Goal: Transaction & Acquisition: Purchase product/service

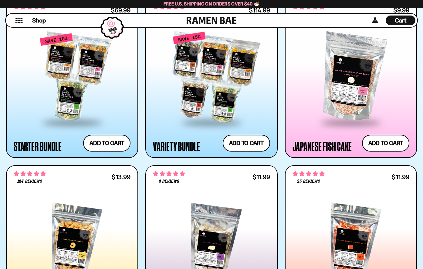
scroll to position [688, 0]
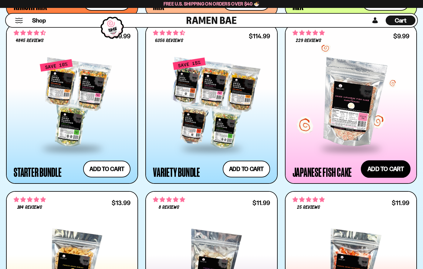
click at [385, 165] on button "Add to cart Add ― Regular price $9.99 Regular price Sale price $9.99 Unit price…" at bounding box center [386, 169] width 50 height 18
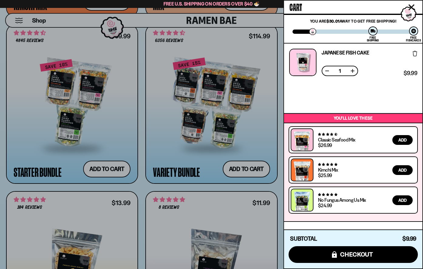
click at [281, 152] on div at bounding box center [211, 134] width 423 height 269
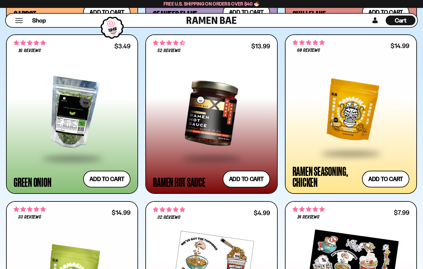
scroll to position [1842, 0]
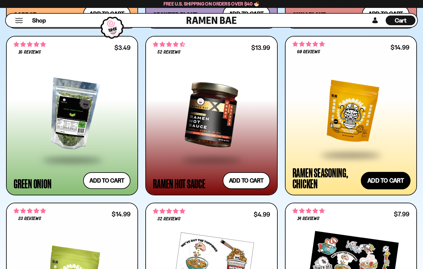
click at [382, 176] on button "Add to cart Add ― Regular price $14.99 Regular price Sale price $14.99 Unit pri…" at bounding box center [386, 180] width 50 height 18
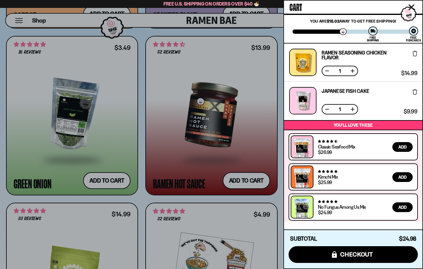
scroll to position [7, 0]
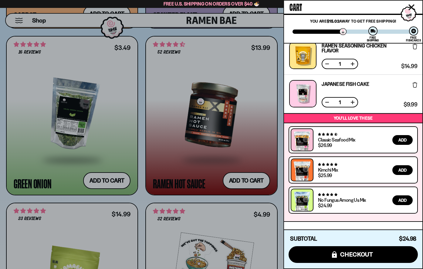
drag, startPoint x: 160, startPoint y: 185, endPoint x: 142, endPoint y: 196, distance: 20.5
click at [142, 196] on div at bounding box center [211, 134] width 423 height 269
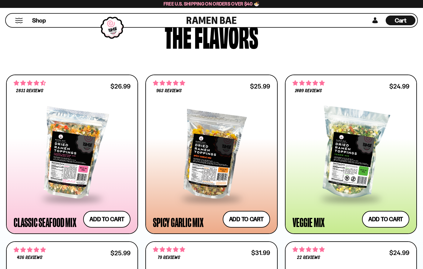
scroll to position [0, 0]
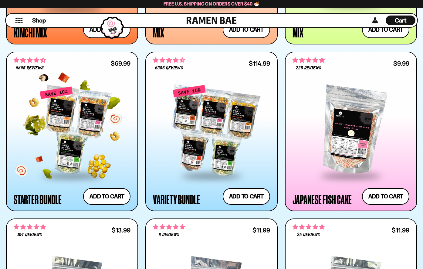
click at [97, 145] on div at bounding box center [72, 130] width 117 height 89
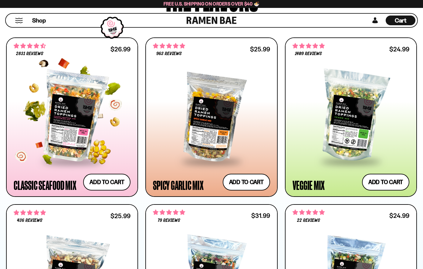
scroll to position [1, 0]
click at [119, 180] on button "Add to cart Add ― Regular price $26.99 Regular price Sale price $26.99 Unit pri…" at bounding box center [107, 182] width 50 height 18
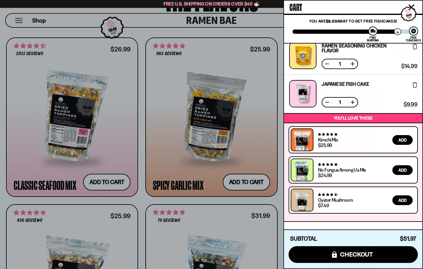
scroll to position [45, 0]
click at [140, 194] on div at bounding box center [211, 134] width 423 height 269
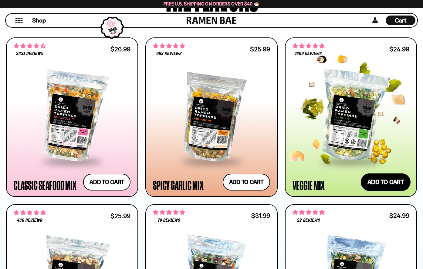
click at [380, 186] on button "Add to cart Add ― Regular price $24.99 Regular price Sale price $24.99 Unit pri…" at bounding box center [386, 182] width 50 height 18
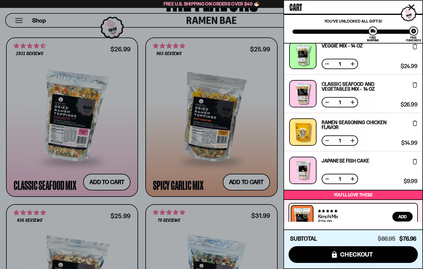
click at [141, 197] on div at bounding box center [211, 134] width 423 height 269
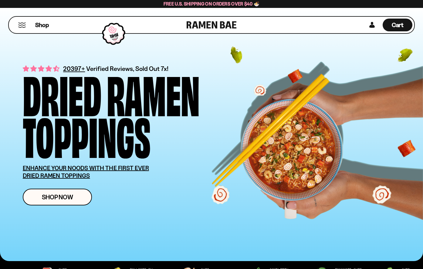
scroll to position [0, 0]
click at [396, 25] on span "Cart" at bounding box center [398, 24] width 12 height 7
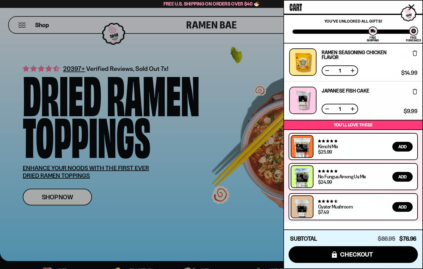
scroll to position [117, 0]
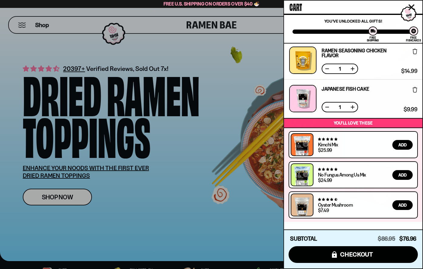
click at [352, 109] on button at bounding box center [353, 107] width 6 height 6
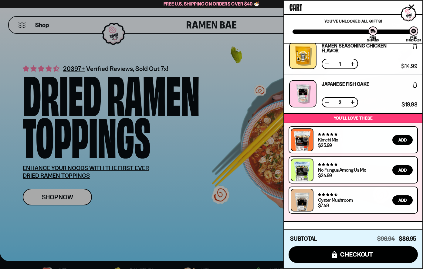
scroll to position [122, 0]
click at [328, 101] on button at bounding box center [327, 102] width 6 height 6
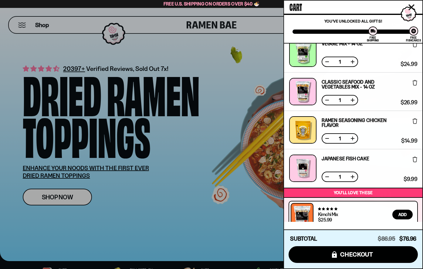
scroll to position [49, 0]
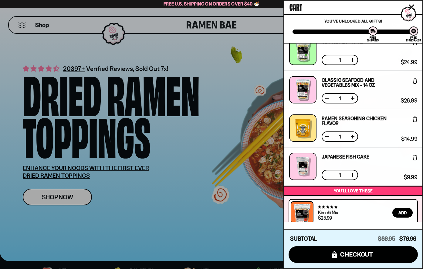
click at [327, 137] on button at bounding box center [327, 136] width 6 height 6
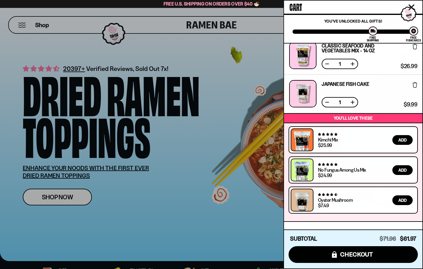
scroll to position [0, 0]
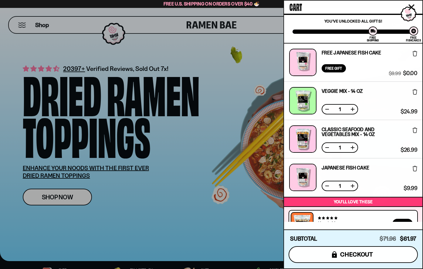
click at [356, 254] on span "checkout" at bounding box center [356, 254] width 33 height 7
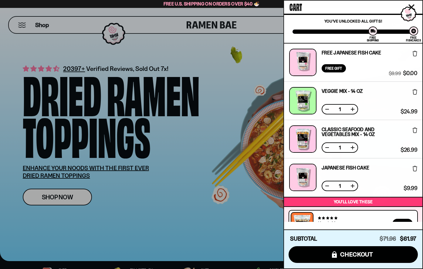
click at [175, 158] on div at bounding box center [211, 134] width 423 height 269
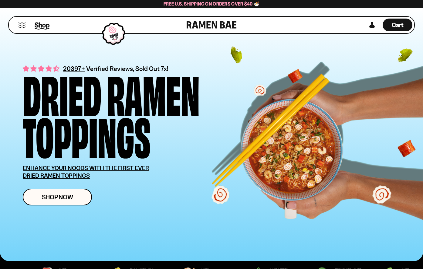
click at [47, 22] on span "Shop" at bounding box center [42, 24] width 15 height 9
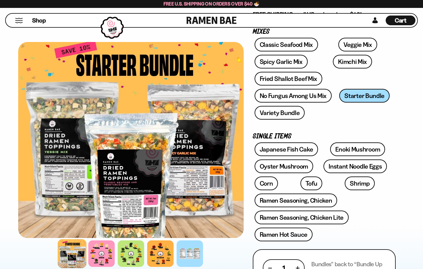
scroll to position [39, 0]
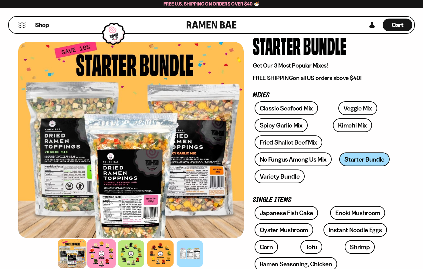
click at [103, 251] on div at bounding box center [101, 253] width 29 height 29
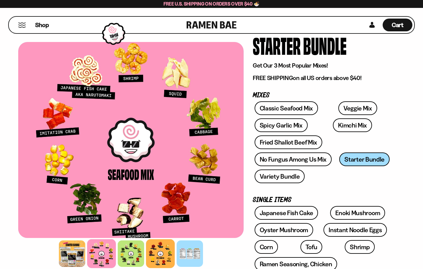
click at [165, 249] on div at bounding box center [160, 253] width 29 height 29
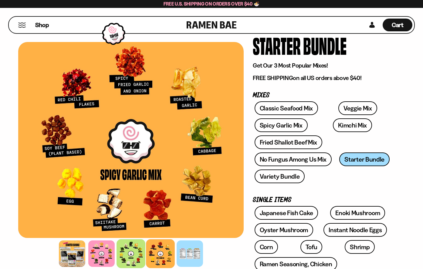
click at [134, 252] on div at bounding box center [131, 253] width 29 height 29
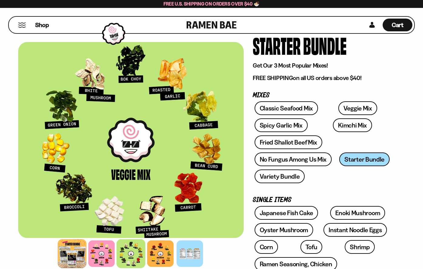
click at [69, 256] on div at bounding box center [72, 253] width 29 height 29
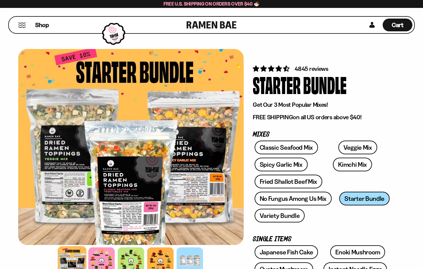
scroll to position [0, 0]
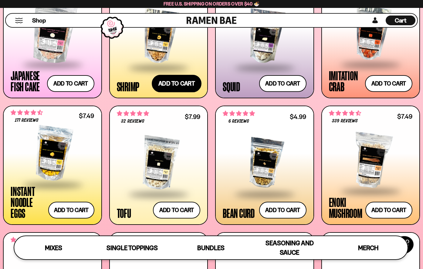
scroll to position [643, 0]
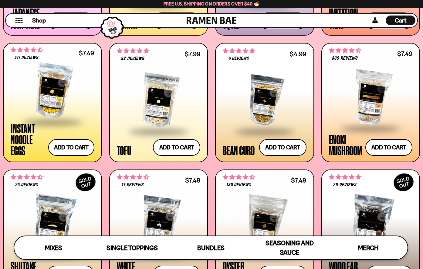
click at [61, 102] on div at bounding box center [53, 90] width 84 height 61
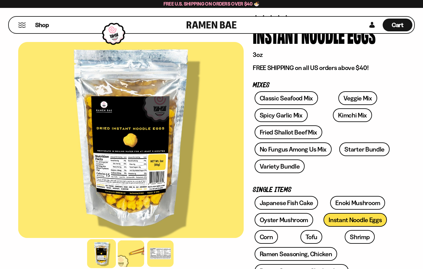
scroll to position [74, 0]
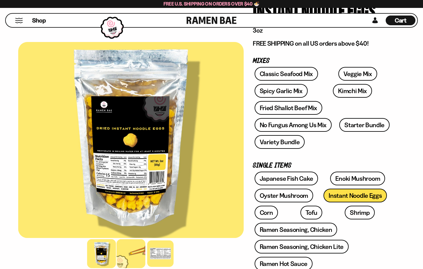
click at [131, 256] on div at bounding box center [131, 253] width 29 height 29
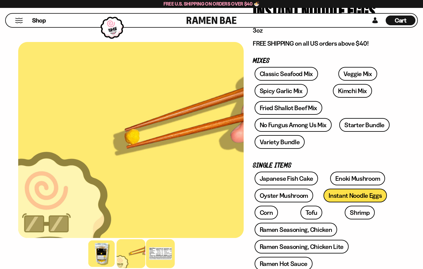
click at [163, 251] on div at bounding box center [160, 253] width 29 height 29
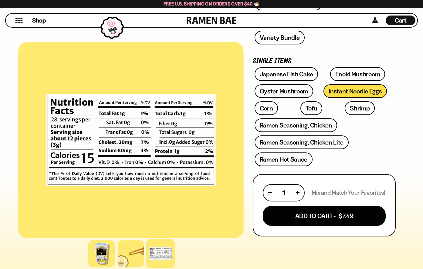
scroll to position [180, 0]
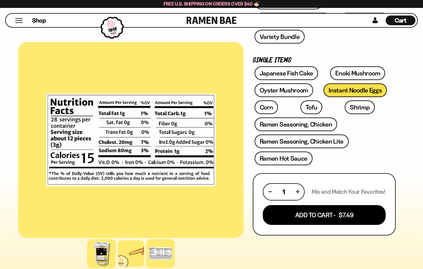
click at [105, 252] on div at bounding box center [101, 253] width 29 height 29
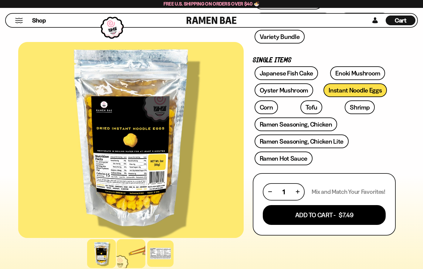
click at [131, 255] on div at bounding box center [131, 253] width 29 height 29
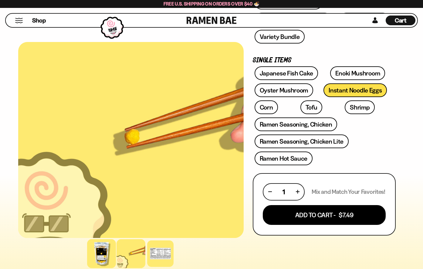
click at [103, 251] on div at bounding box center [101, 253] width 29 height 29
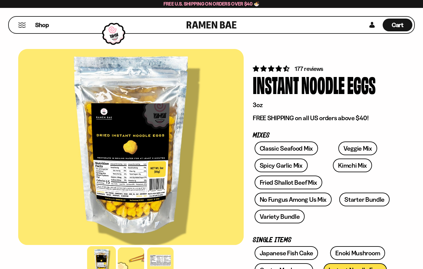
scroll to position [0, 0]
click at [397, 26] on span "Cart" at bounding box center [398, 24] width 12 height 7
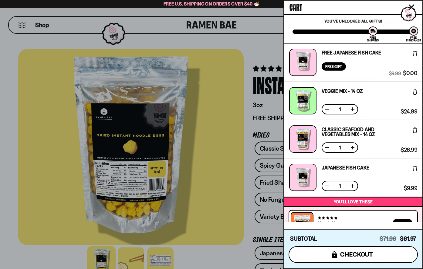
click at [364, 251] on span "checkout" at bounding box center [356, 254] width 33 height 7
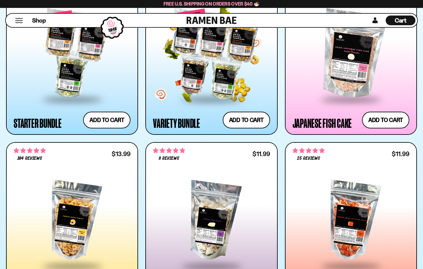
scroll to position [744, 0]
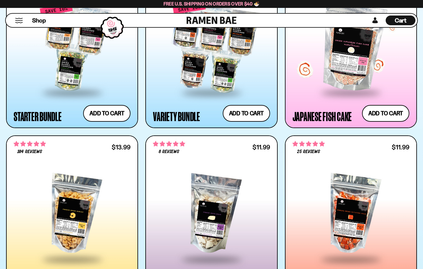
click at [362, 49] on div at bounding box center [351, 47] width 117 height 89
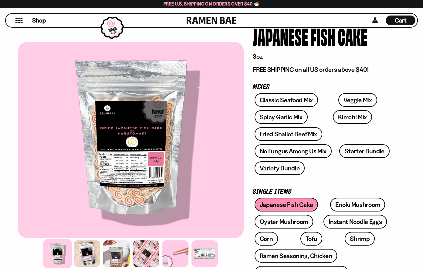
scroll to position [48, 0]
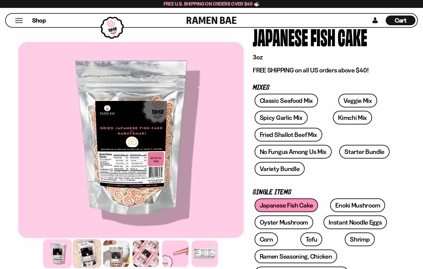
click at [90, 247] on div at bounding box center [87, 253] width 29 height 29
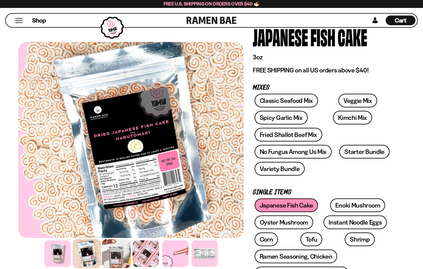
click at [120, 247] on div at bounding box center [116, 253] width 29 height 29
